Goal: Task Accomplishment & Management: Complete application form

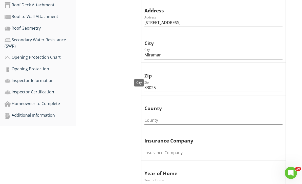
scroll to position [186, 0]
click at [211, 119] on input "County" at bounding box center [214, 121] width 138 height 8
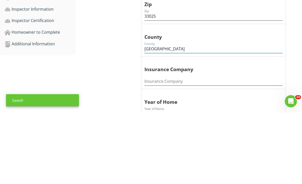
type input "[GEOGRAPHIC_DATA]"
click at [211, 75] on span "Inspection Date Inspection Date [DATE] Owner/Client Name Owner/Client Name [PER…" at bounding box center [214, 182] width 159 height 498
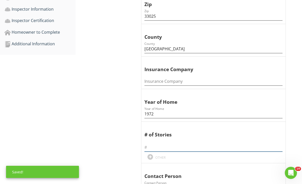
click at [211, 143] on input "text" at bounding box center [214, 147] width 138 height 8
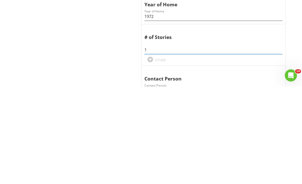
type input "1"
click at [211, 66] on span "Inspection Date Inspection Date [DATE] Owner/Client Name Owner/Client Name [PER…" at bounding box center [214, 110] width 159 height 498
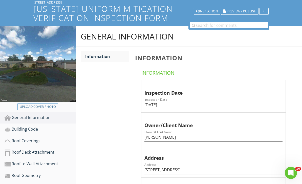
scroll to position [43, 0]
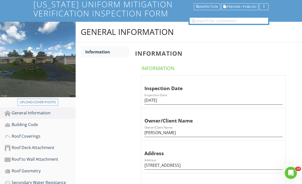
click at [25, 124] on div "Building Code" at bounding box center [40, 125] width 71 height 7
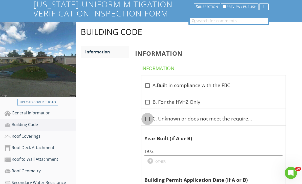
click at [152, 120] on div at bounding box center [147, 119] width 9 height 9
checkbox input "true"
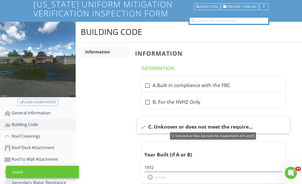
click at [25, 138] on div "Roof Coverings" at bounding box center [40, 136] width 71 height 7
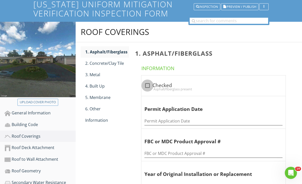
click at [149, 83] on div at bounding box center [147, 85] width 9 height 9
checkbox input "true"
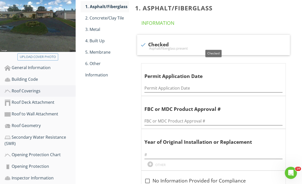
scroll to position [89, 0]
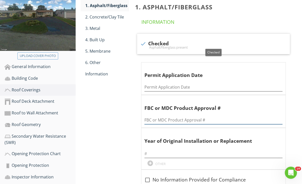
click at [211, 120] on input "FBC or MDC Product Approval #" at bounding box center [214, 120] width 138 height 8
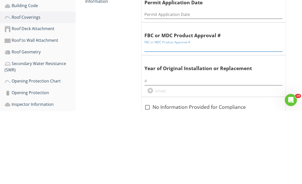
click at [207, 116] on input "FBC or MDC Product Approval #" at bounding box center [214, 120] width 138 height 8
paste input "2502911"
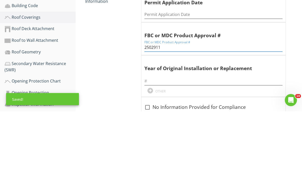
type input "2502911"
click at [194, 83] on input "Permit Application Date" at bounding box center [214, 87] width 138 height 8
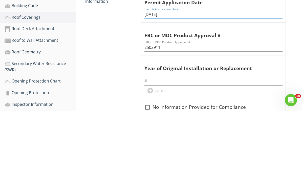
type input "[DATE]"
click at [211, 68] on div "1. Asphalt/Fiberglass Information check Checked Asphalt/fiberglass present Perm…" at bounding box center [217, 113] width 170 height 235
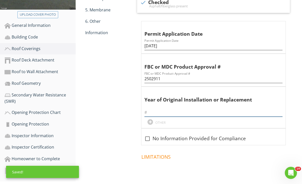
click at [211, 112] on input "text" at bounding box center [214, 112] width 138 height 8
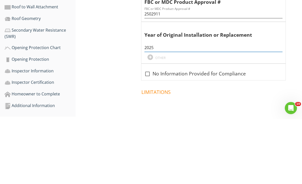
type input "2025"
click at [211, 75] on span "check Checked Asphalt/fiberglass present Permit Application Date Permit Applica…" at bounding box center [214, 69] width 159 height 154
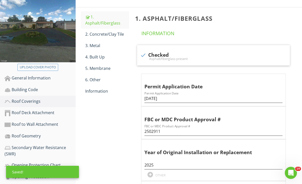
scroll to position [78, 0]
click at [94, 91] on div "Information" at bounding box center [107, 91] width 44 height 6
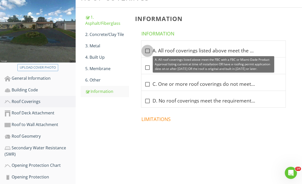
click at [149, 52] on div at bounding box center [147, 51] width 9 height 9
checkbox input "true"
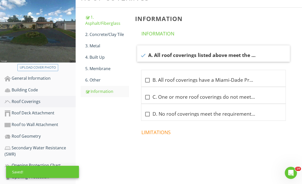
click at [27, 114] on div "Roof Deck Attachment" at bounding box center [40, 113] width 71 height 7
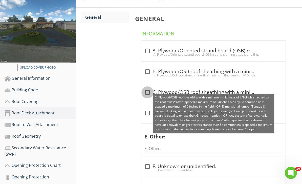
click at [148, 92] on div at bounding box center [147, 92] width 9 height 9
checkbox input "true"
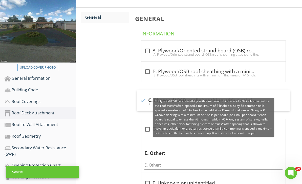
click at [27, 124] on div "Roof to Wall Attachment" at bounding box center [40, 125] width 71 height 7
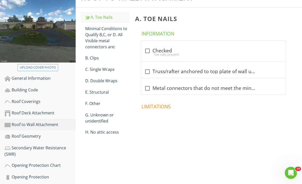
click at [107, 41] on div "Minimal Conditions to Qualify B,C, or D. All Visible metal connectors are:" at bounding box center [107, 38] width 44 height 24
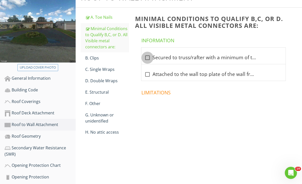
click at [149, 58] on div at bounding box center [147, 57] width 9 height 9
checkbox input "true"
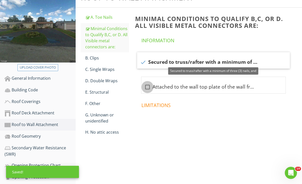
click at [148, 85] on div at bounding box center [147, 87] width 9 height 9
checkbox input "true"
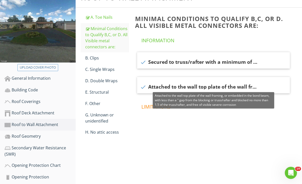
click at [109, 68] on div "C. Single Wraps" at bounding box center [107, 69] width 44 height 6
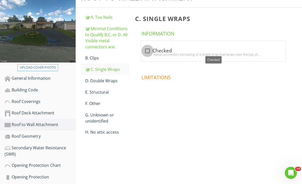
click at [150, 50] on div at bounding box center [147, 51] width 9 height 9
checkbox input "true"
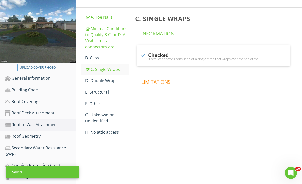
click at [27, 134] on div "Roof Geometry" at bounding box center [40, 136] width 71 height 7
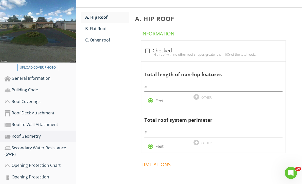
click at [104, 41] on div "C. Other roof" at bounding box center [107, 40] width 44 height 6
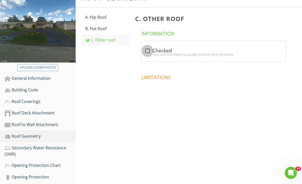
click at [149, 50] on div at bounding box center [147, 51] width 9 height 9
checkbox input "true"
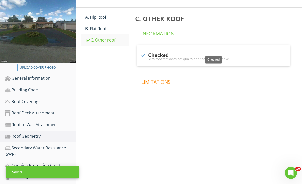
click at [32, 150] on div "Secondary Water Resistance (SWR)" at bounding box center [40, 151] width 71 height 13
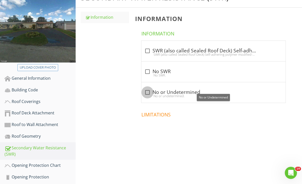
click at [150, 91] on div at bounding box center [147, 92] width 9 height 9
checkbox input "true"
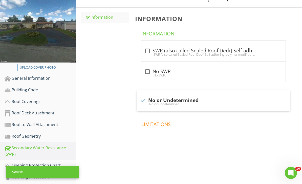
click at [26, 165] on div "Opening Protection Chart" at bounding box center [40, 165] width 71 height 7
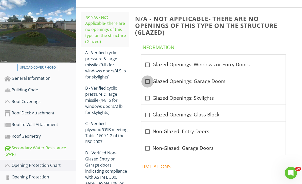
click at [148, 81] on div at bounding box center [147, 81] width 9 height 9
checkbox input "true"
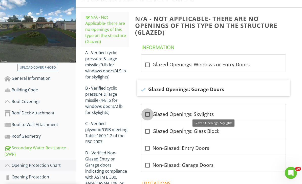
click at [149, 112] on div at bounding box center [147, 114] width 9 height 9
click at [147, 113] on div at bounding box center [147, 114] width 9 height 9
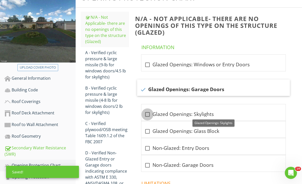
click at [149, 115] on div at bounding box center [147, 114] width 9 height 9
checkbox input "true"
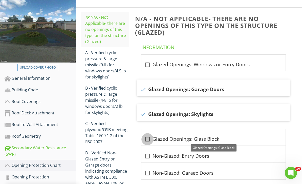
click at [150, 140] on div at bounding box center [147, 139] width 9 height 9
checkbox input "true"
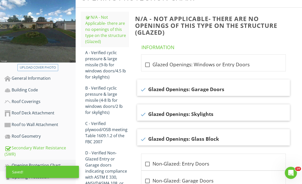
click at [110, 70] on div "A - Verified cyclic pressure & large missile (9‐lb for windows doors/4.5 lb for…" at bounding box center [107, 65] width 44 height 30
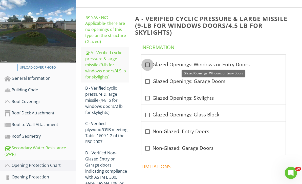
click at [148, 64] on div at bounding box center [147, 65] width 9 height 9
checkbox input "true"
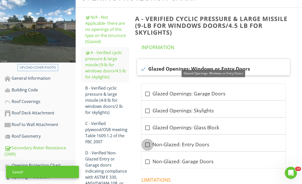
click at [149, 142] on div at bounding box center [147, 145] width 9 height 9
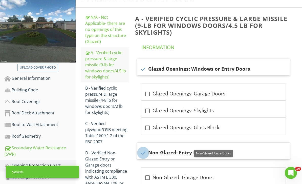
checkbox input "true"
click at [150, 177] on div at bounding box center [147, 178] width 9 height 9
checkbox input "true"
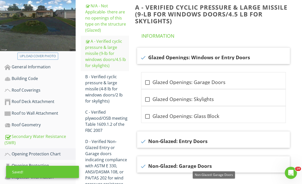
scroll to position [167, 0]
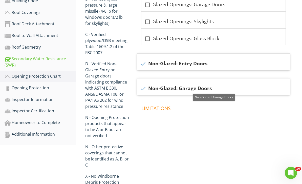
click at [27, 88] on div "Opening Protection" at bounding box center [40, 88] width 71 height 7
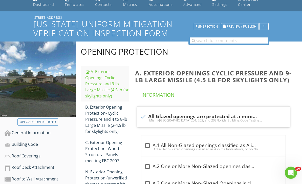
scroll to position [23, 0]
click at [147, 144] on div at bounding box center [147, 145] width 9 height 9
checkbox input "true"
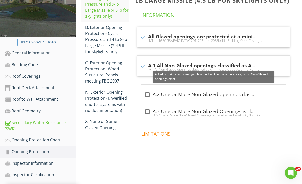
scroll to position [112, 0]
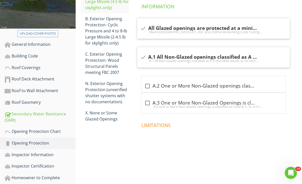
click at [28, 156] on div "Inspector Information" at bounding box center [40, 155] width 71 height 7
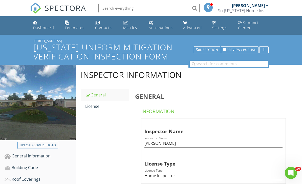
scroll to position [2, 0]
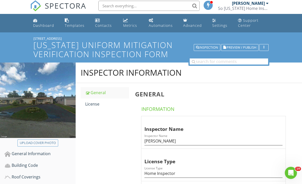
click at [100, 105] on div "License" at bounding box center [107, 104] width 44 height 6
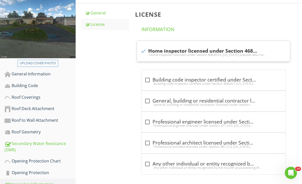
scroll to position [112, 0]
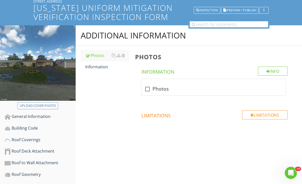
scroll to position [37, 0]
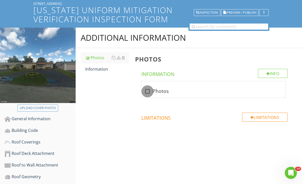
click at [151, 91] on div at bounding box center [147, 91] width 9 height 9
checkbox input "true"
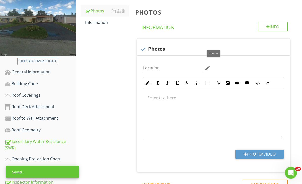
scroll to position [85, 0]
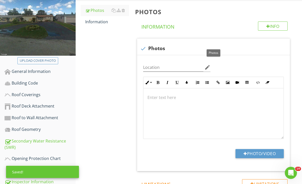
click at [211, 155] on button "Photo/Video" at bounding box center [260, 153] width 48 height 9
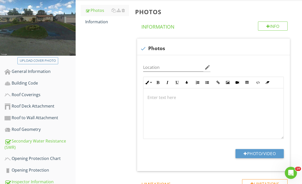
click at [211, 154] on button "Photo/Video" at bounding box center [260, 153] width 48 height 9
type input "C:\fakepath\IMG_2066.jpeg"
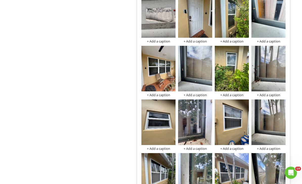
scroll to position [351, 0]
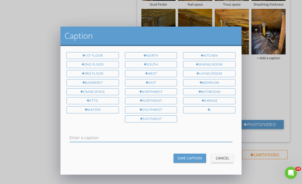
click at [185, 134] on input "text" at bounding box center [151, 138] width 163 height 8
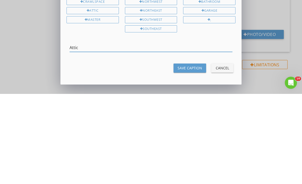
type input "Attic"
click at [196, 156] on div "Save Caption" at bounding box center [190, 158] width 25 height 5
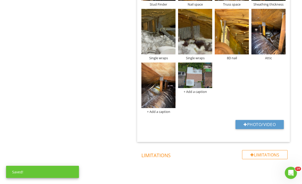
click at [164, 110] on div "+ Add a caption" at bounding box center [159, 112] width 34 height 4
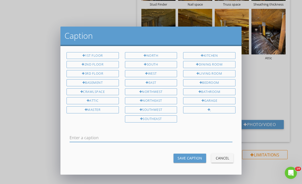
click at [128, 137] on input "text" at bounding box center [151, 138] width 163 height 8
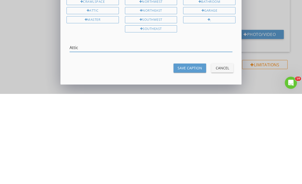
type input "Attic"
click at [194, 156] on div "Save Caption" at bounding box center [190, 158] width 25 height 5
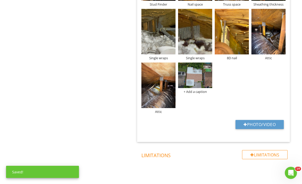
click at [202, 92] on div "+ Add a caption" at bounding box center [195, 92] width 34 height 4
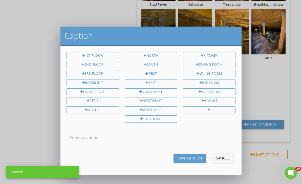
click at [202, 134] on input "text" at bounding box center [151, 138] width 163 height 8
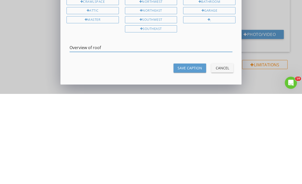
type input "Overview of roof"
click at [196, 156] on div "Save Caption" at bounding box center [190, 158] width 25 height 5
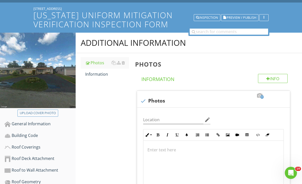
scroll to position [32, 0]
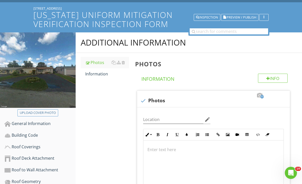
click at [247, 18] on span "Preview / Publish" at bounding box center [242, 17] width 30 height 3
